Goal: Task Accomplishment & Management: Complete application form

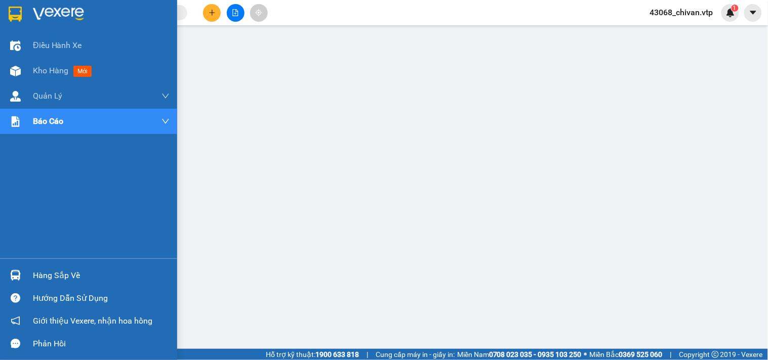
click at [24, 276] on div "Hàng sắp về" at bounding box center [88, 275] width 177 height 23
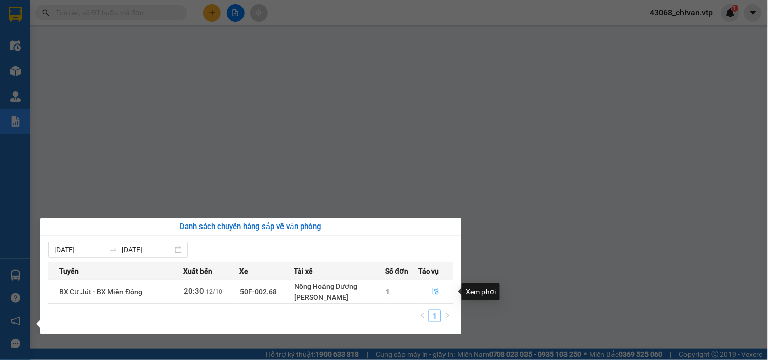
click at [429, 287] on button "button" at bounding box center [436, 292] width 34 height 16
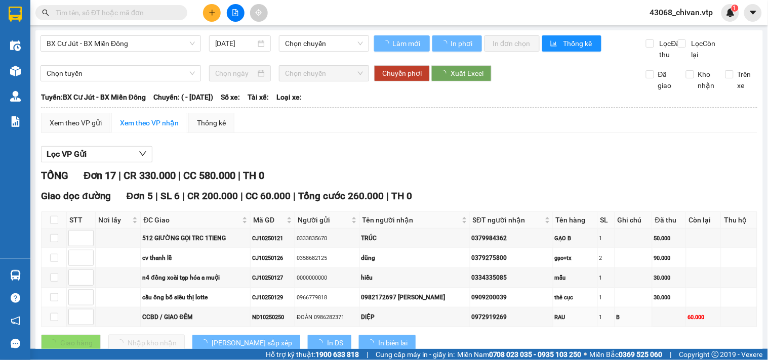
type input "[DATE]"
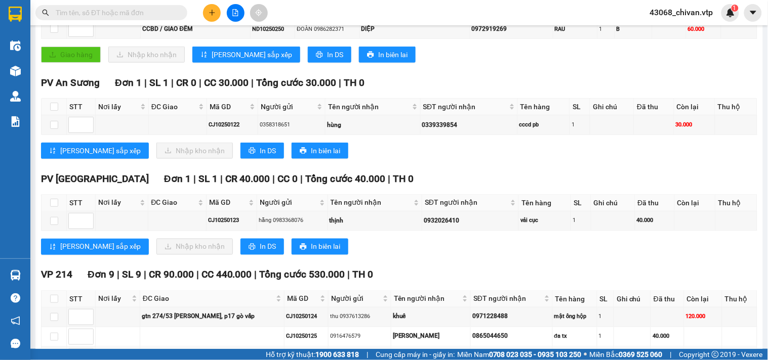
scroll to position [337, 0]
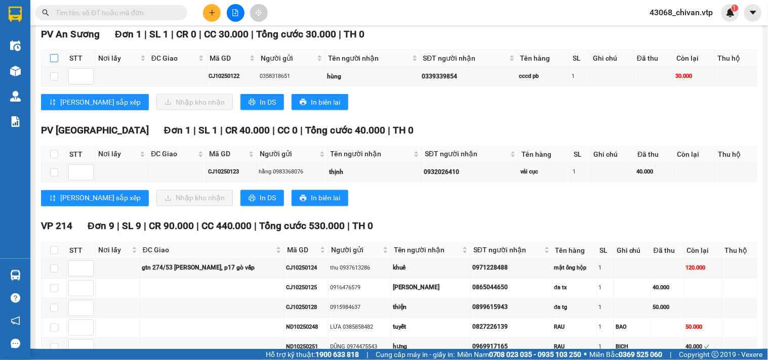
click at [54, 62] on input "checkbox" at bounding box center [54, 58] width 8 height 8
checkbox input "true"
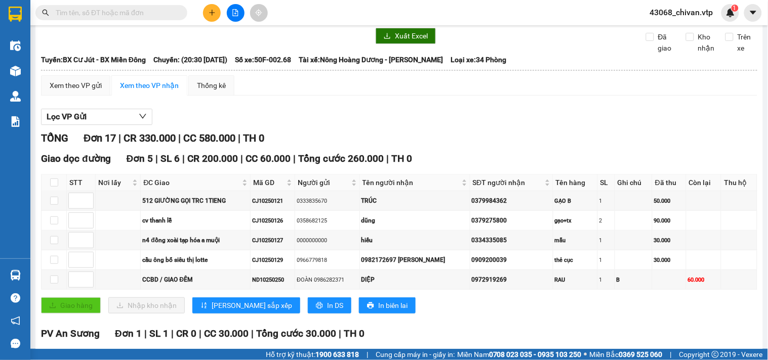
scroll to position [225, 0]
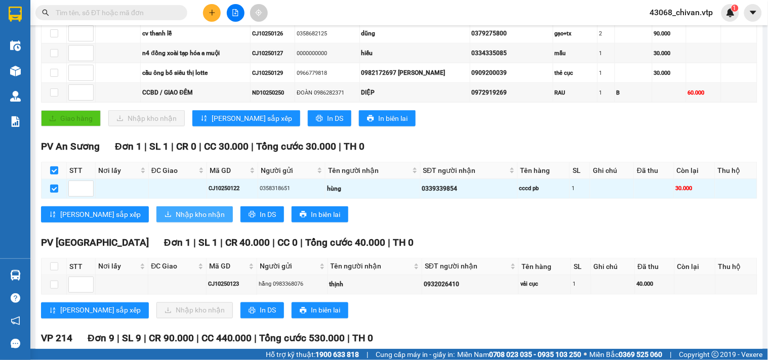
click at [176, 220] on span "Nhập kho nhận" at bounding box center [200, 214] width 49 height 11
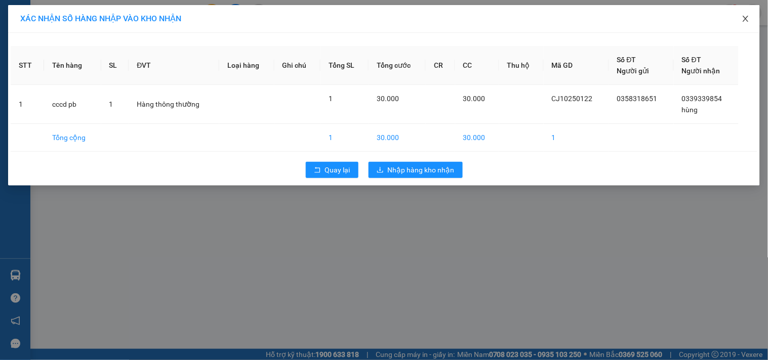
click at [742, 17] on icon "close" at bounding box center [745, 19] width 8 height 8
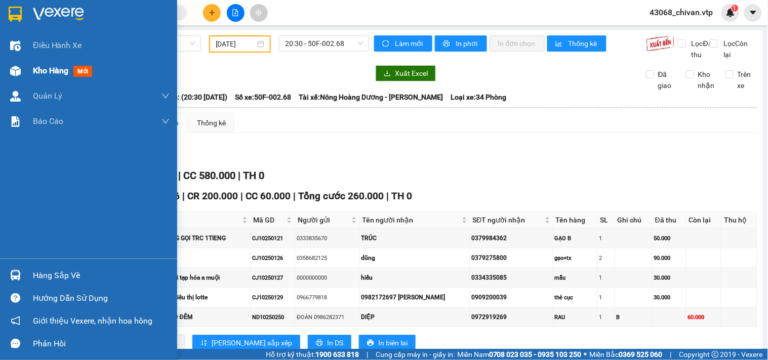
click at [13, 70] on img at bounding box center [15, 71] width 11 height 11
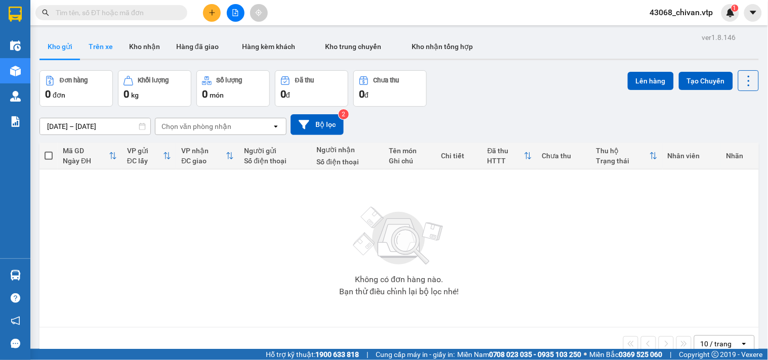
click at [104, 47] on button "Trên xe" at bounding box center [100, 46] width 40 height 24
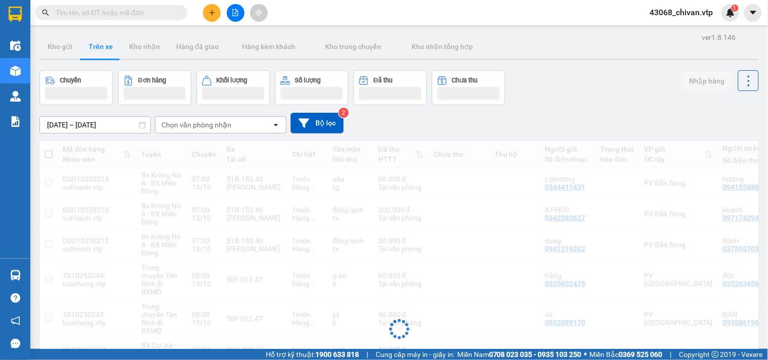
click at [242, 127] on div "Chọn văn phòng nhận" at bounding box center [213, 125] width 116 height 16
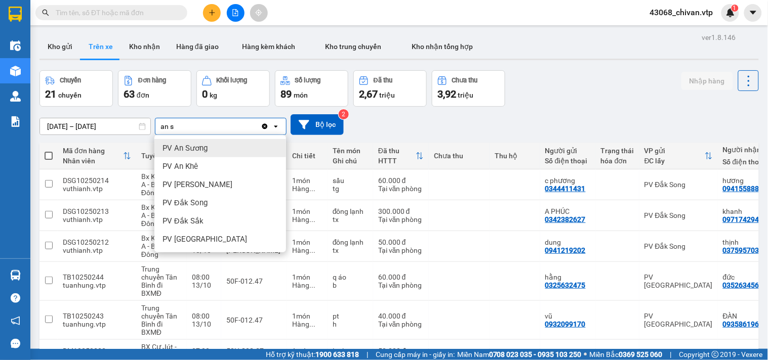
type input "an s"
click at [228, 147] on div "PV An Sương" at bounding box center [220, 148] width 132 height 18
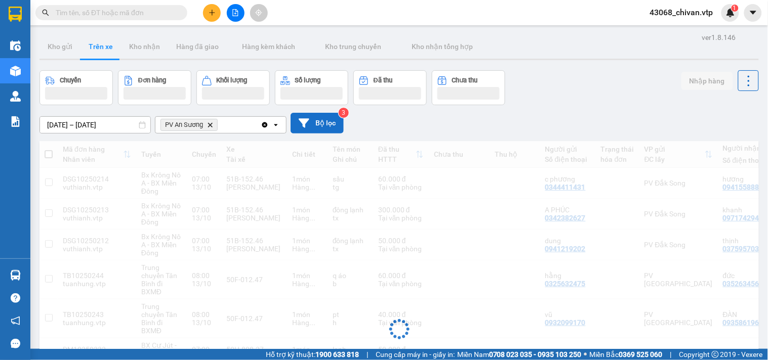
click at [335, 125] on button "Bộ lọc" at bounding box center [316, 123] width 53 height 21
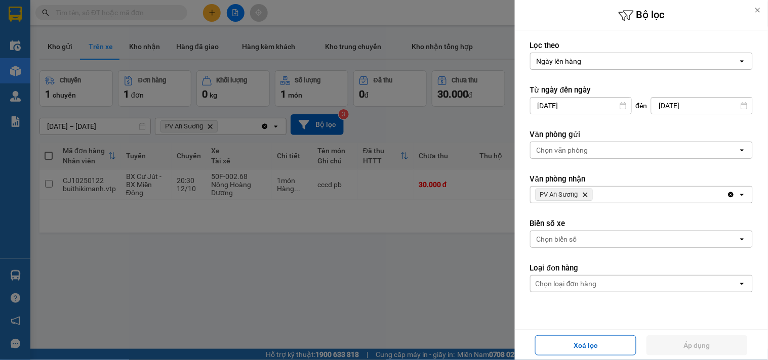
click at [435, 119] on div at bounding box center [384, 180] width 768 height 360
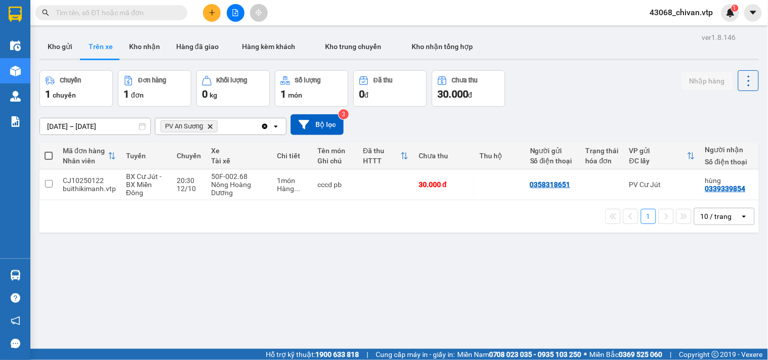
click at [416, 218] on div at bounding box center [384, 180] width 768 height 360
click at [216, 11] on button at bounding box center [212, 13] width 18 height 18
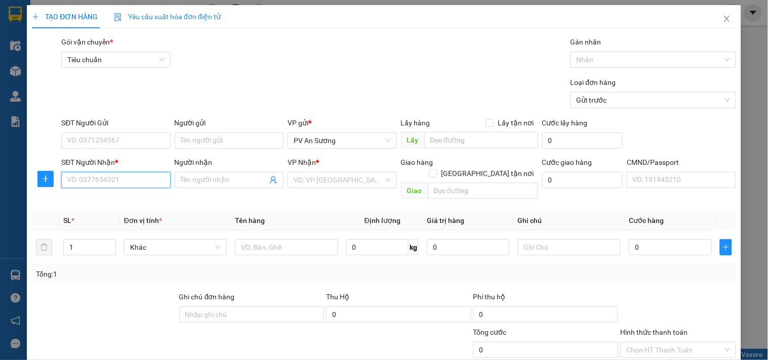
click at [123, 183] on input "SĐT Người Nhận *" at bounding box center [115, 180] width 109 height 16
click at [144, 184] on input "0375195418" at bounding box center [115, 180] width 109 height 16
type input "0375195418"
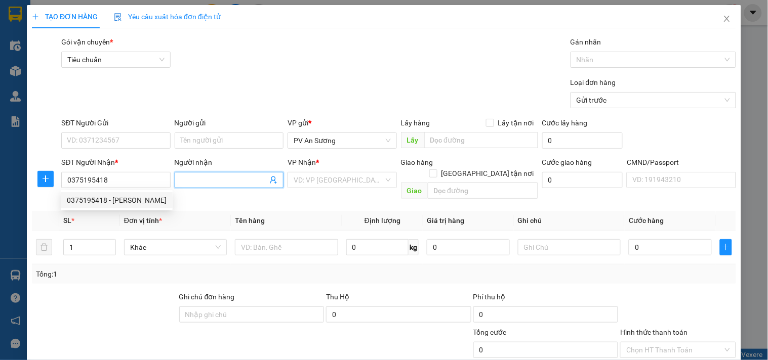
click at [217, 184] on input "Người nhận" at bounding box center [224, 180] width 87 height 11
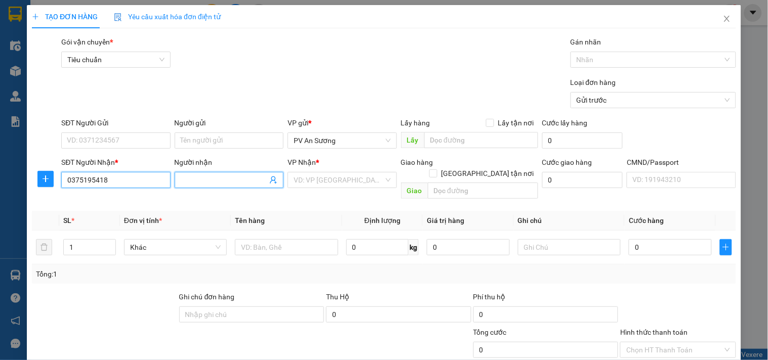
click at [142, 176] on input "0375195418" at bounding box center [115, 180] width 109 height 16
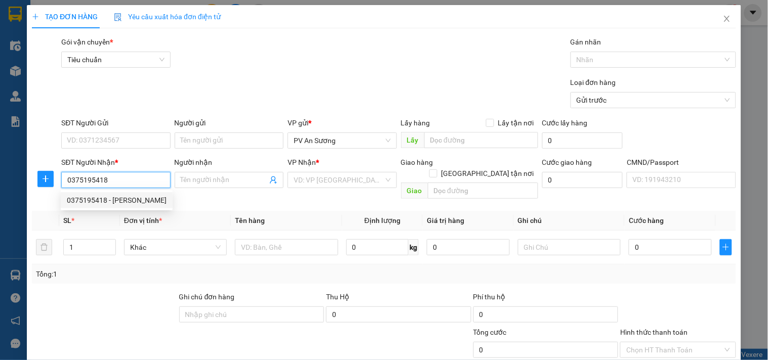
click at [138, 205] on div "0375195418 - cẩm Linh" at bounding box center [117, 200] width 100 height 11
type input "cẩm Linh"
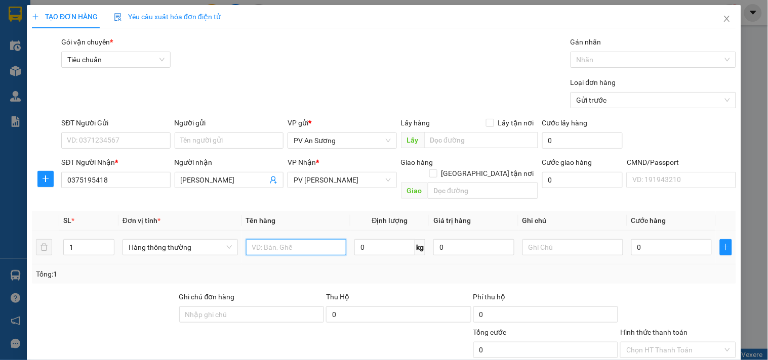
click at [292, 239] on input "text" at bounding box center [296, 247] width 101 height 16
type input "vải"
click at [566, 239] on input "text" at bounding box center [572, 247] width 101 height 16
type input "câu"
type input "1"
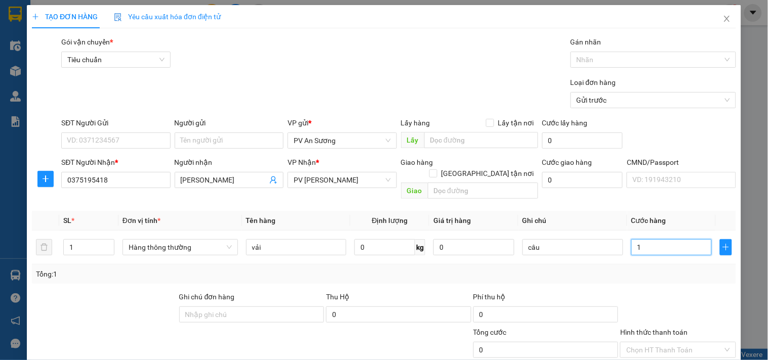
type input "1"
type input "8"
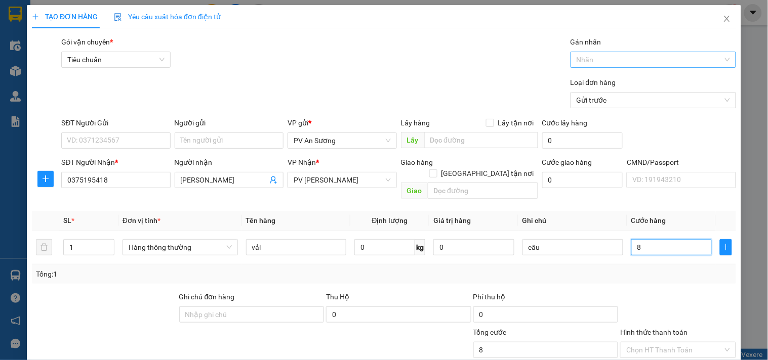
type input "80"
type input "800"
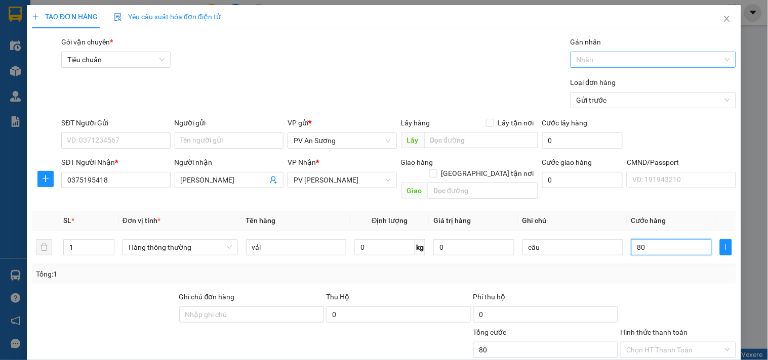
type input "800"
type input "8.000"
type input "80.000"
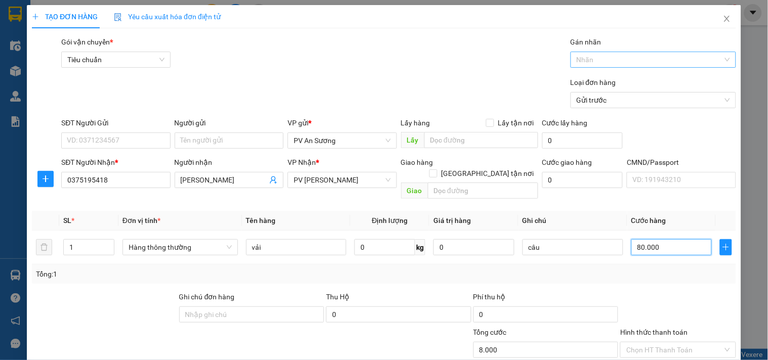
type input "80.000"
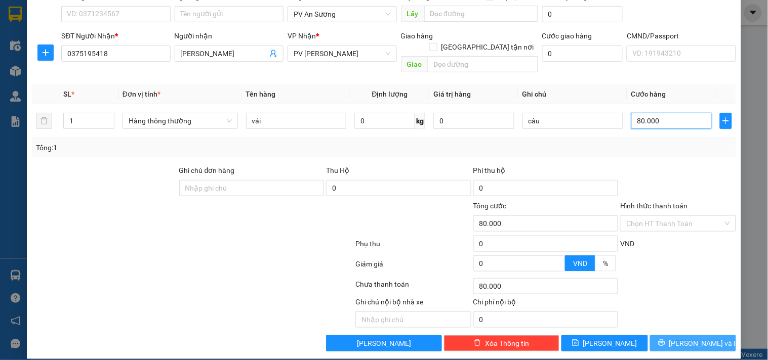
type input "80.000"
click at [665, 340] on icon "printer" at bounding box center [661, 343] width 7 height 7
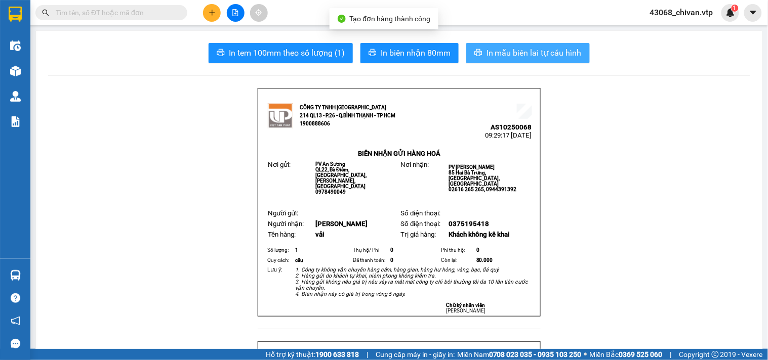
click at [533, 52] on span "In mẫu biên lai tự cấu hình" at bounding box center [533, 53] width 95 height 13
